Goal: Task Accomplishment & Management: Use online tool/utility

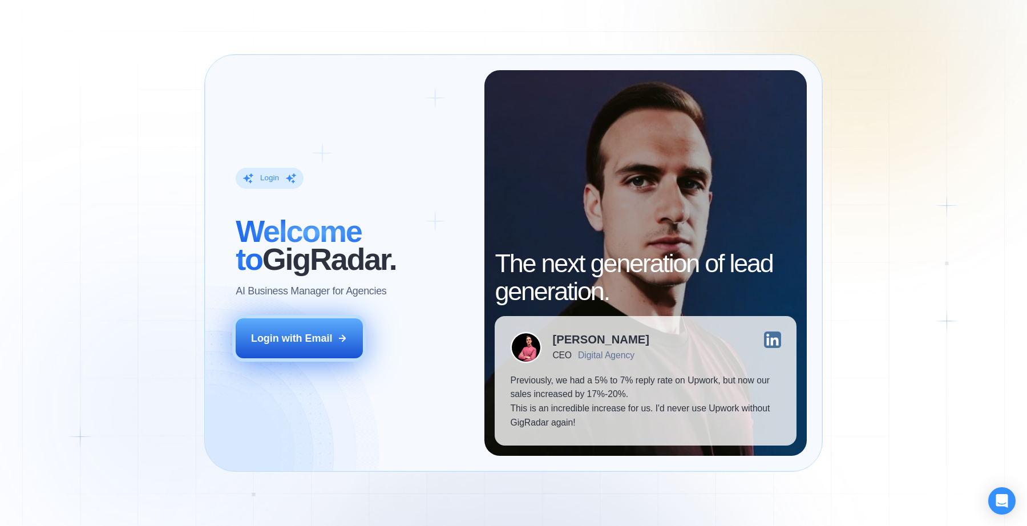
click at [314, 336] on div "Login with Email" at bounding box center [291, 338] width 81 height 14
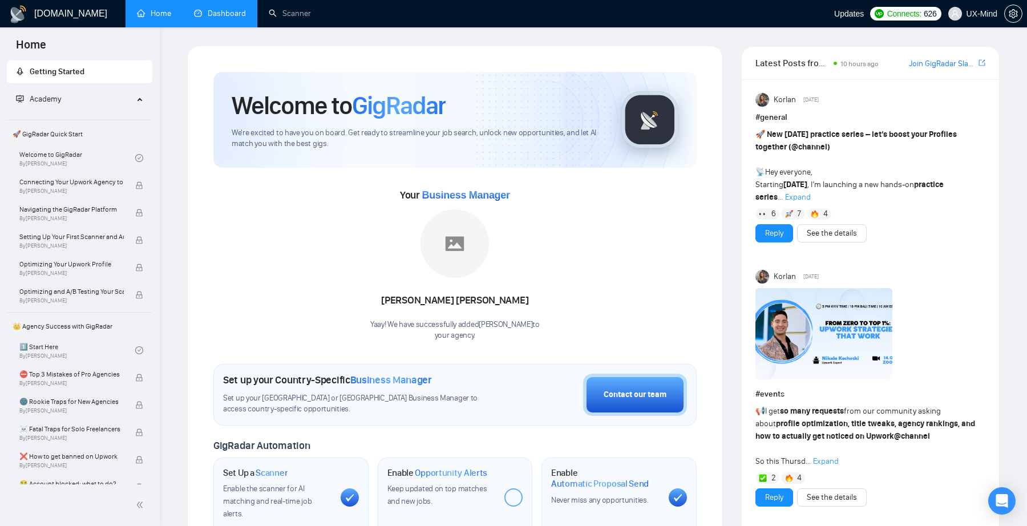
click at [228, 18] on link "Dashboard" at bounding box center [220, 14] width 52 height 10
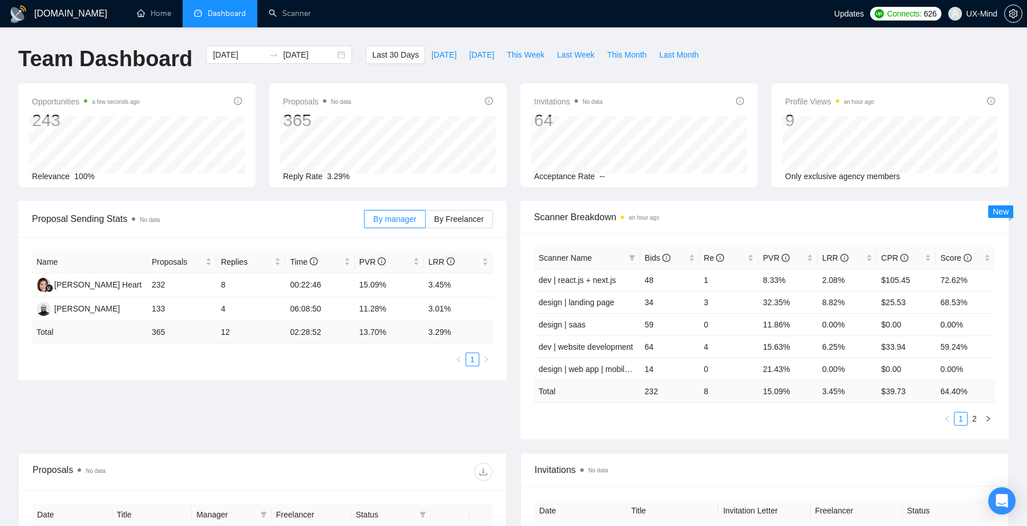
click at [489, 100] on icon "info-circle" at bounding box center [489, 101] width 8 height 8
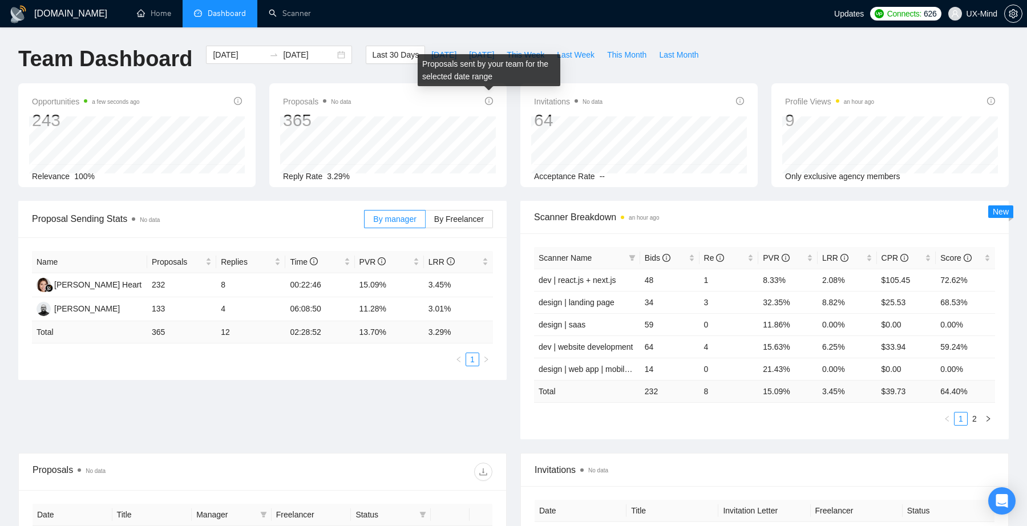
click at [489, 100] on icon "info-circle" at bounding box center [489, 101] width 8 height 8
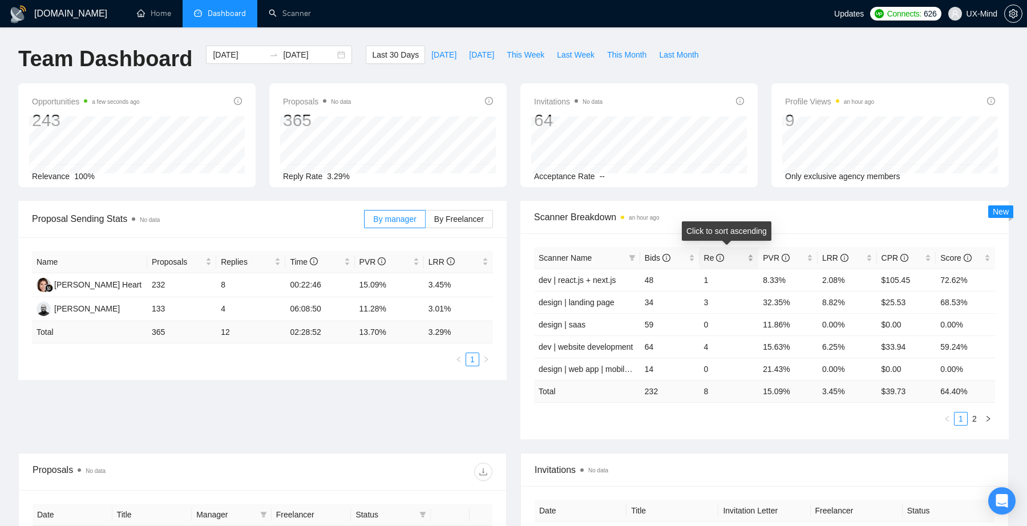
click at [730, 256] on span "Re" at bounding box center [725, 258] width 42 height 13
click at [280, 14] on link "Scanner" at bounding box center [290, 14] width 42 height 10
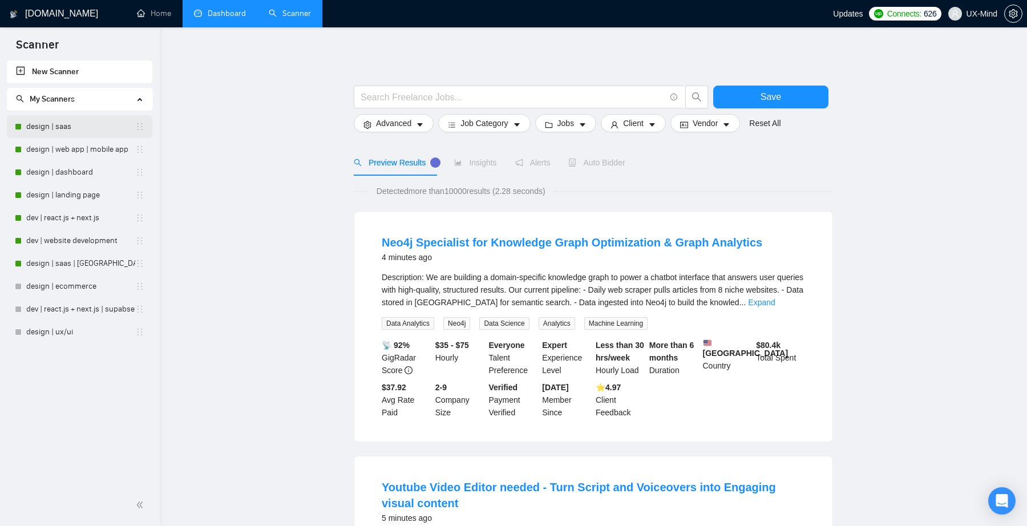
click at [65, 126] on link "design | saas" at bounding box center [80, 126] width 109 height 23
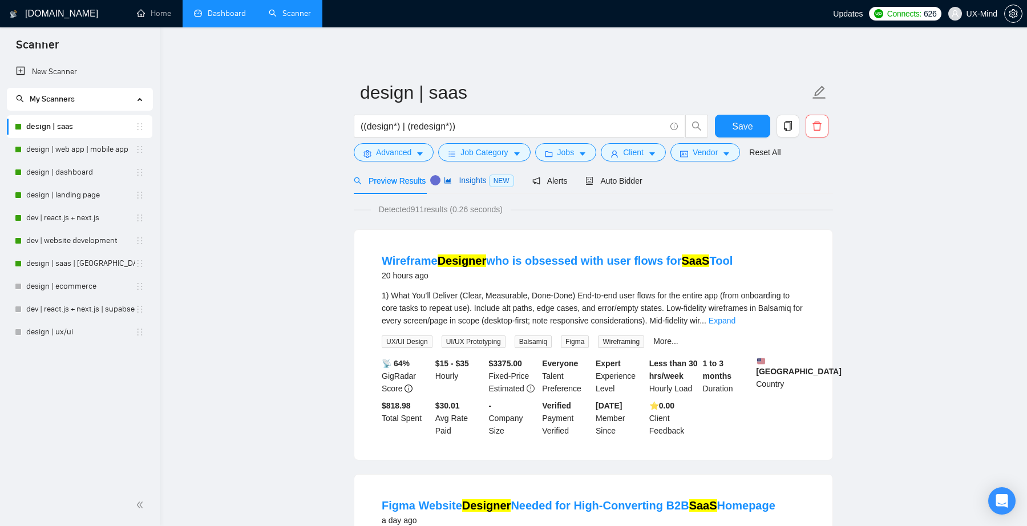
click at [482, 184] on span "Insights NEW" at bounding box center [479, 180] width 70 height 9
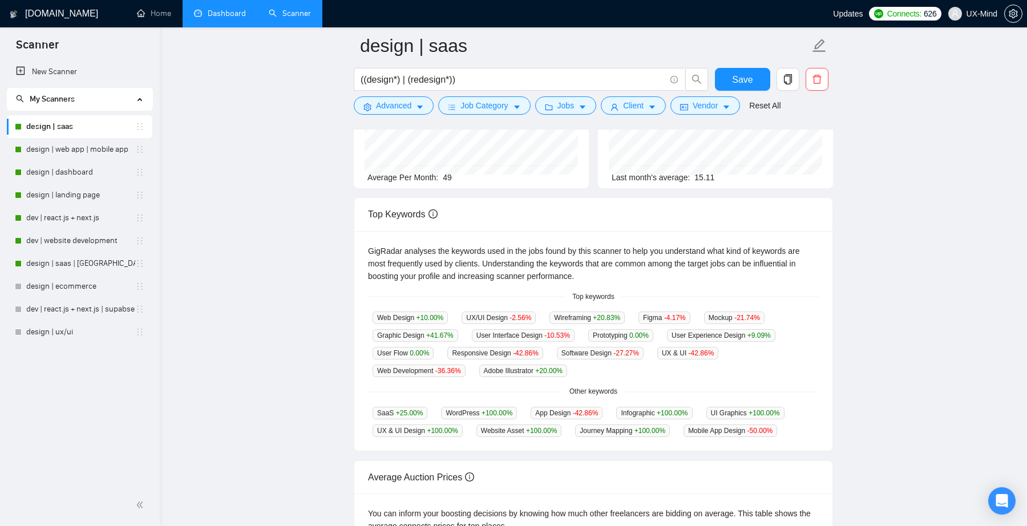
scroll to position [26, 0]
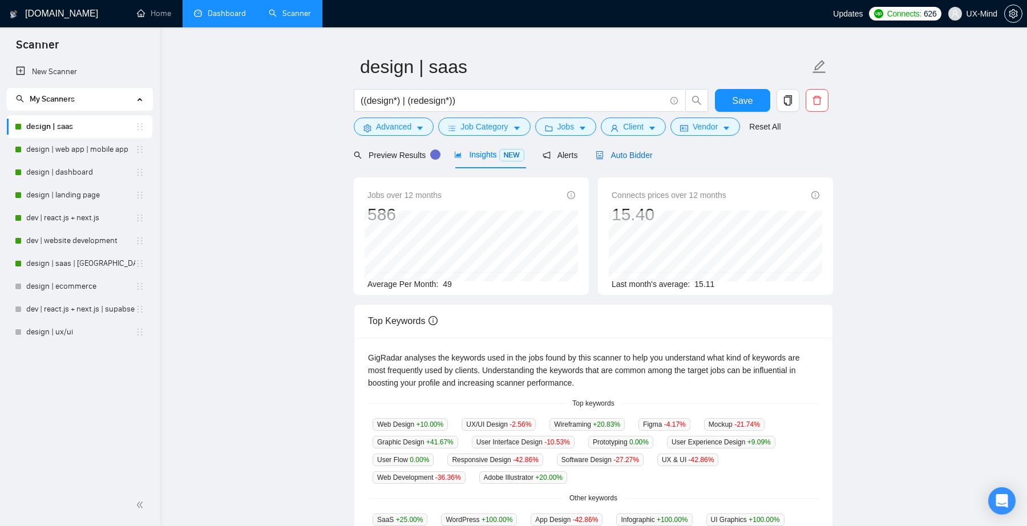
click at [648, 152] on span "Auto Bidder" at bounding box center [623, 155] width 56 height 9
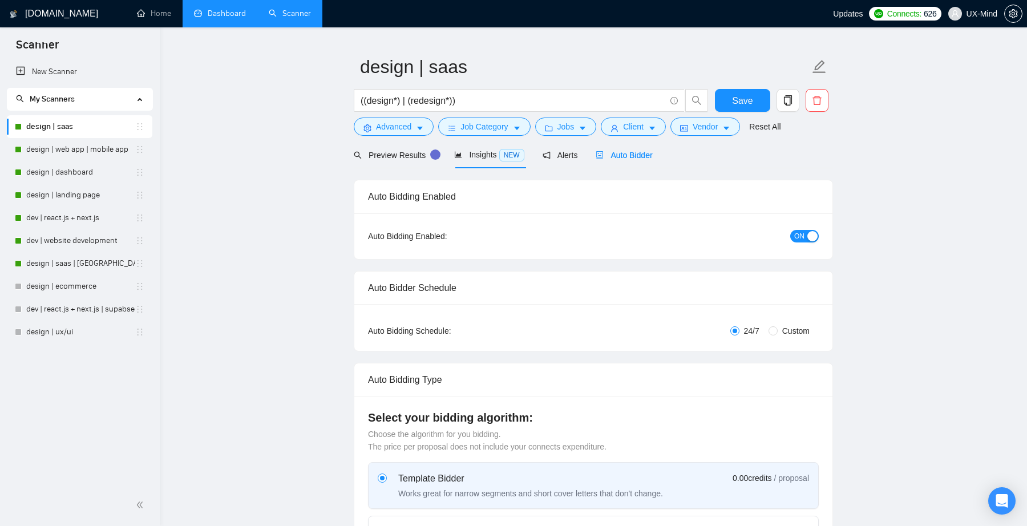
checkbox input "true"
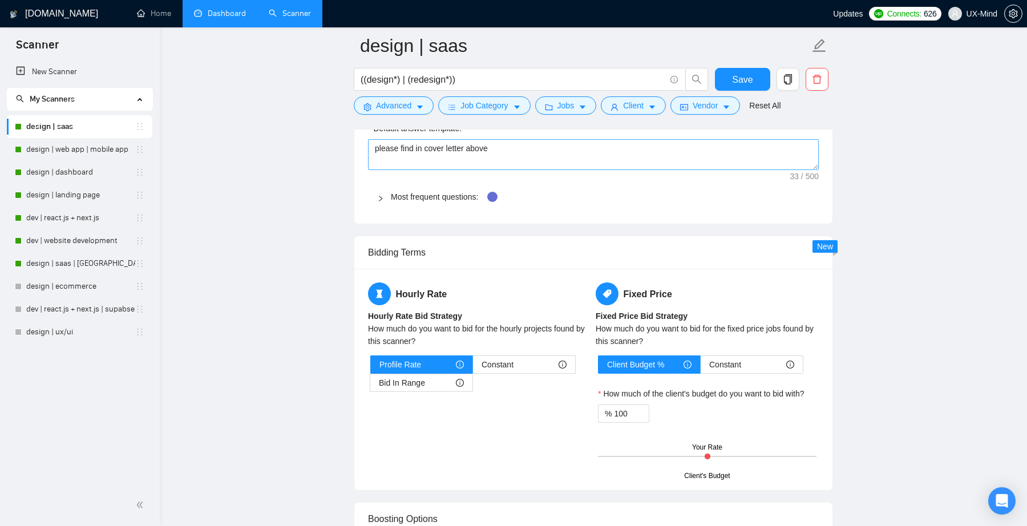
scroll to position [1206, 0]
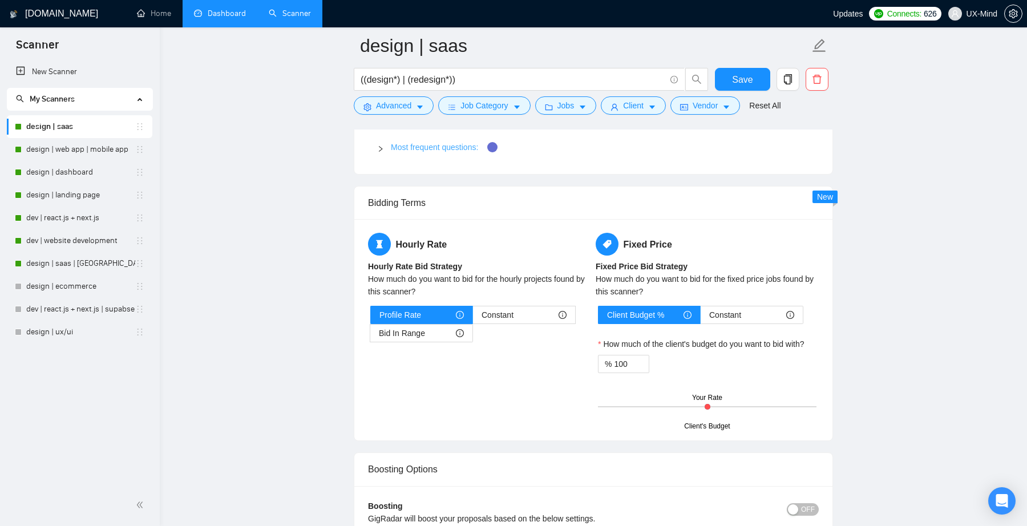
click at [408, 147] on link "Most frequent questions:" at bounding box center [434, 147] width 87 height 9
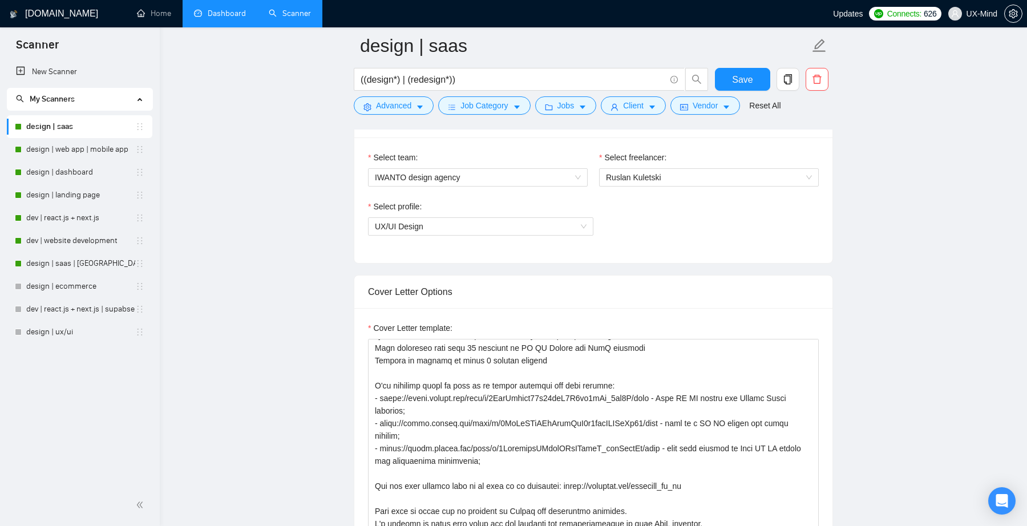
scroll to position [558, 0]
